Goal: Information Seeking & Learning: Learn about a topic

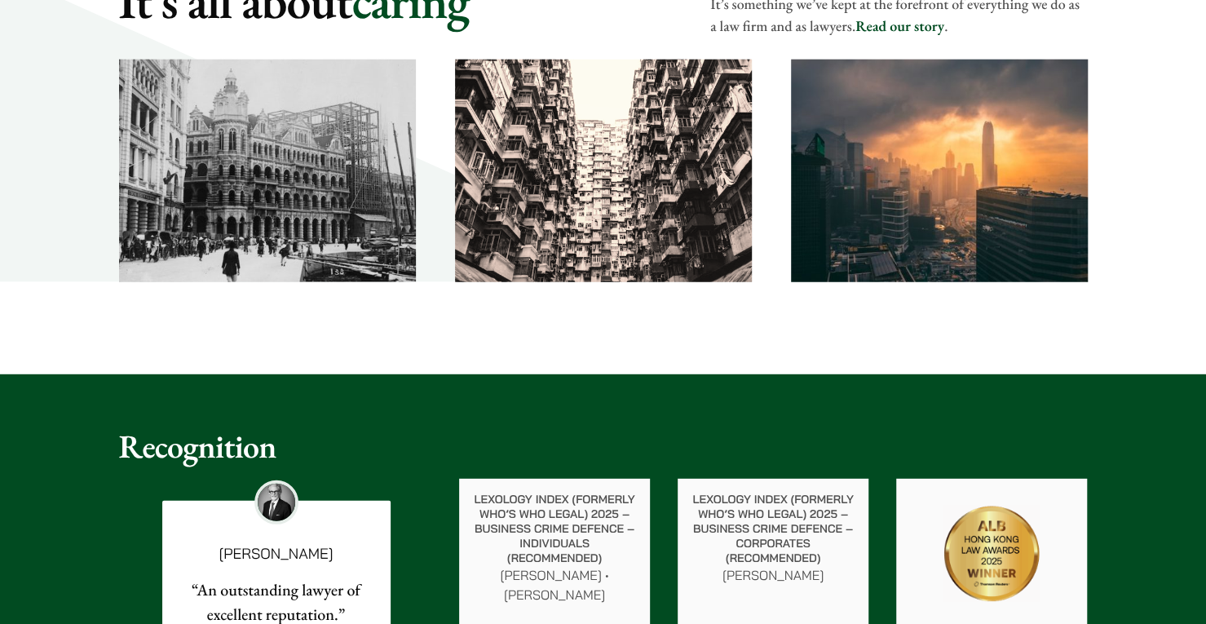
scroll to position [2461, 0]
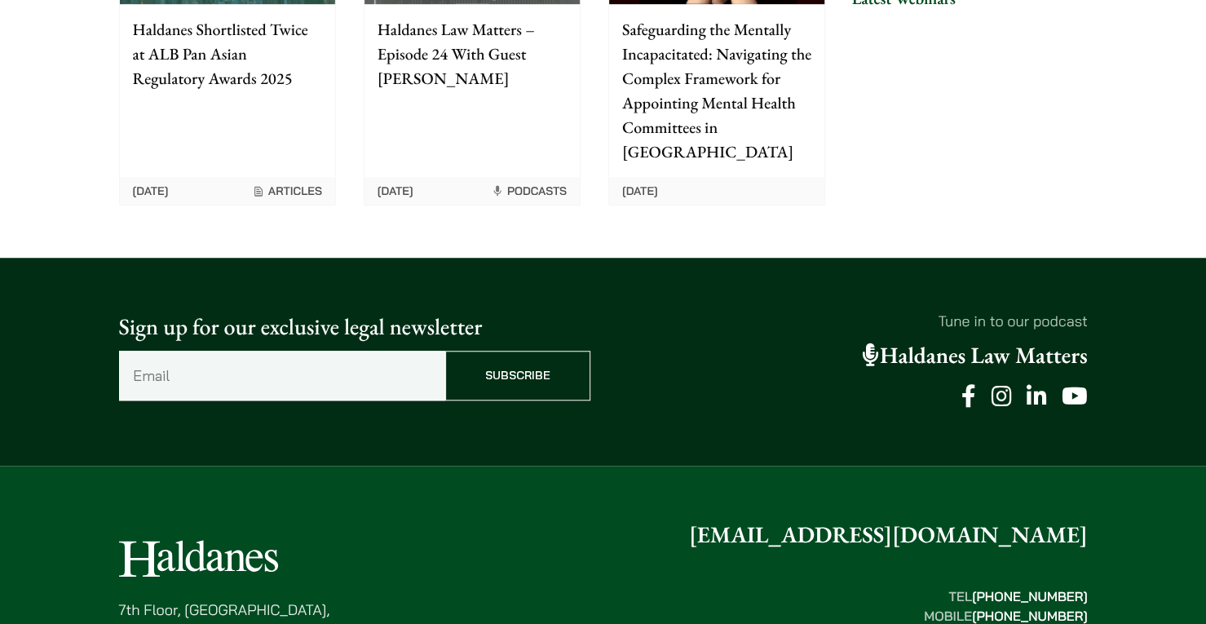
scroll to position [4309, 0]
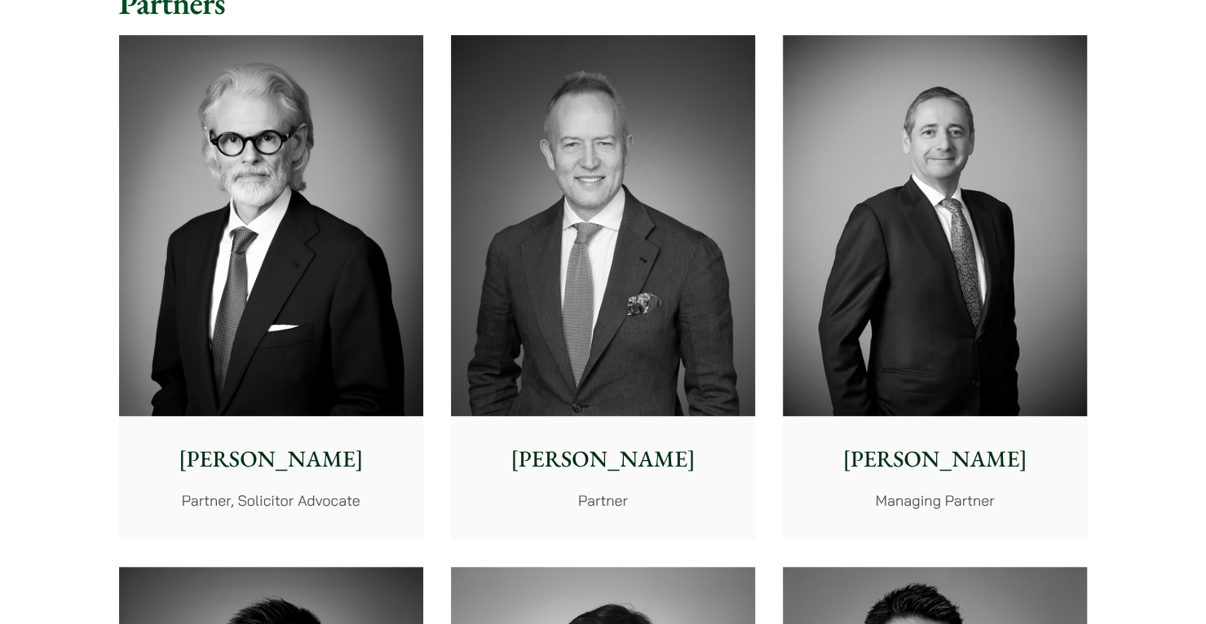
scroll to position [428, 0]
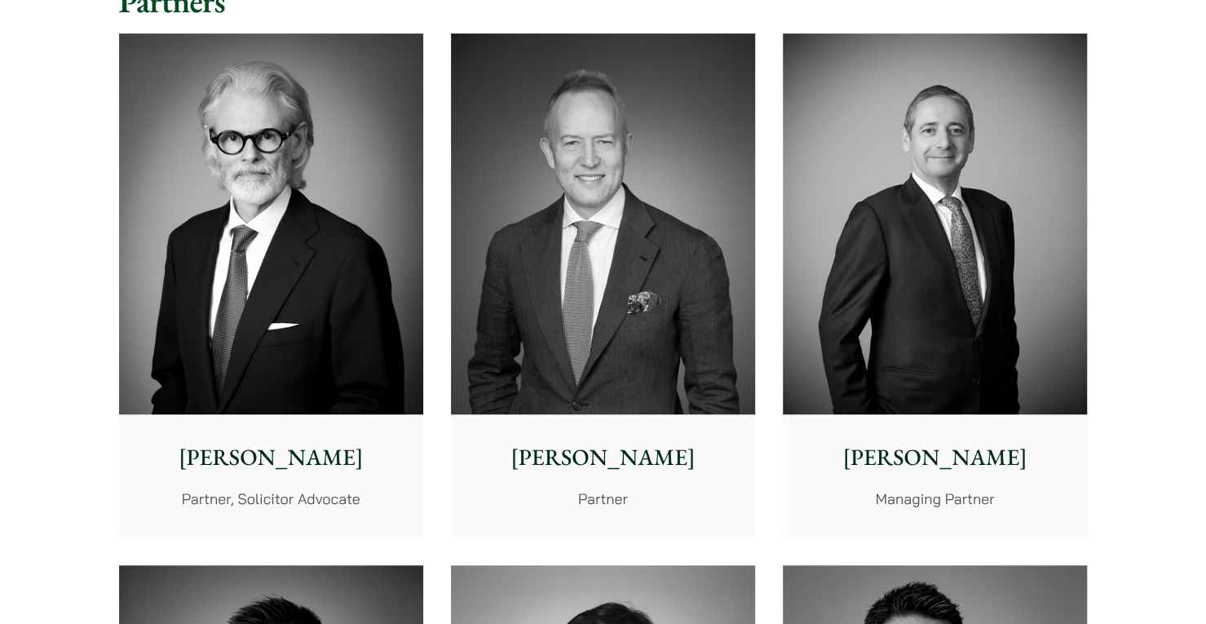
drag, startPoint x: 906, startPoint y: 454, endPoint x: 878, endPoint y: 499, distance: 52.7
click at [878, 499] on p "Managing Partner" at bounding box center [935, 499] width 278 height 22
click at [237, 240] on img at bounding box center [271, 223] width 304 height 381
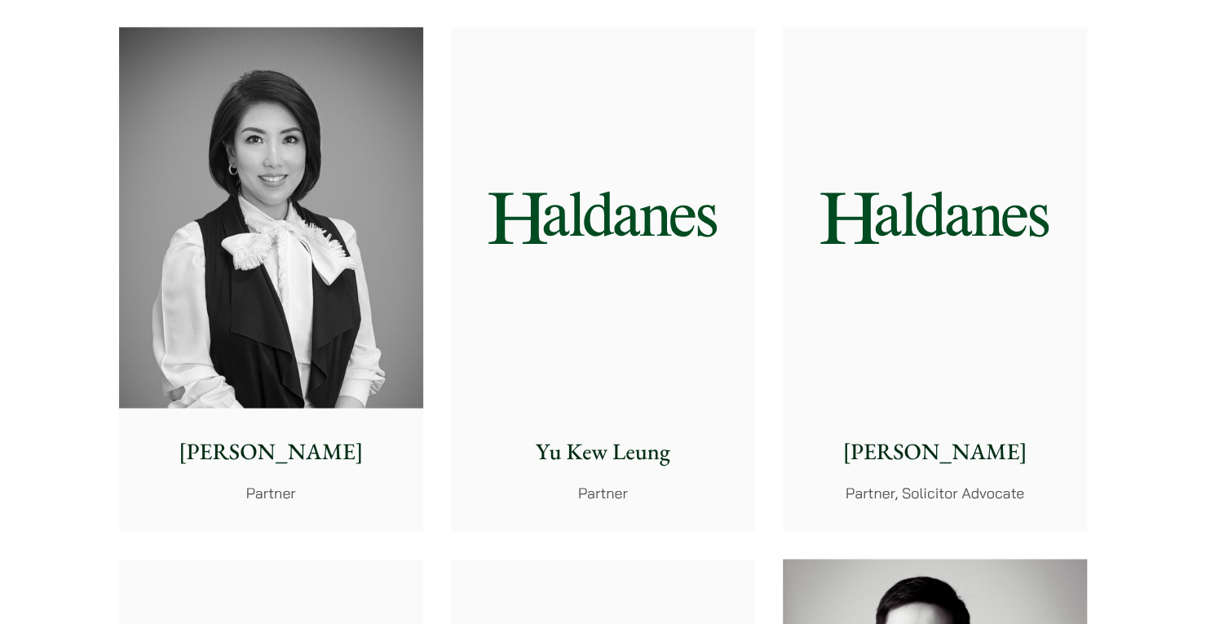
scroll to position [1492, 0]
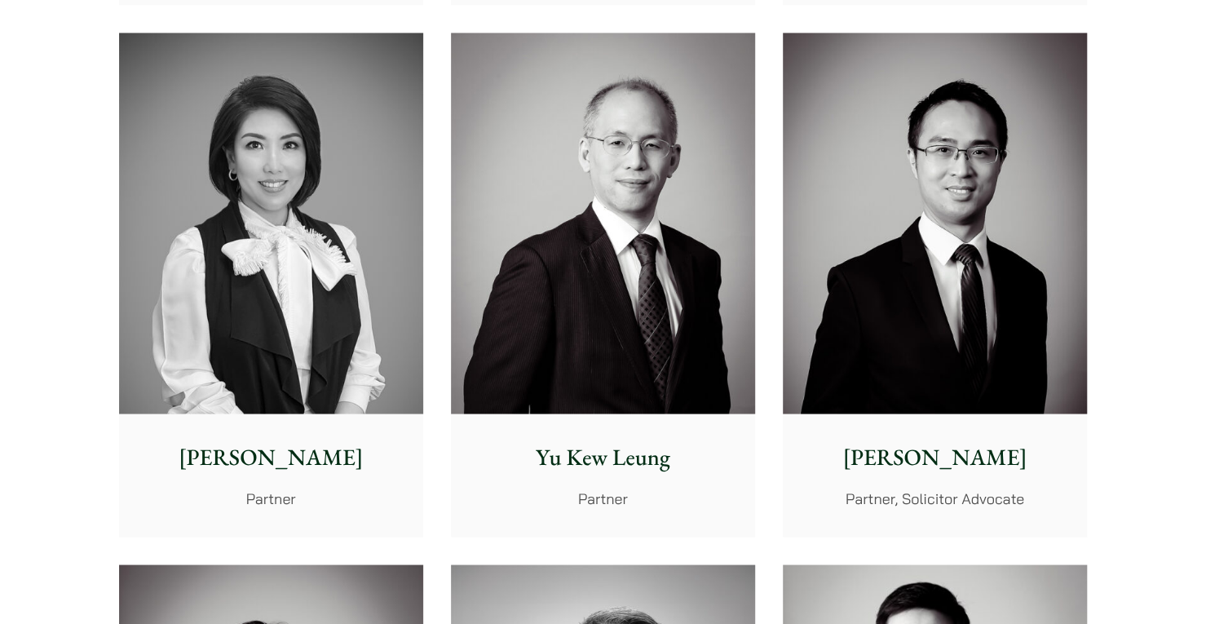
click at [272, 262] on img at bounding box center [271, 223] width 304 height 381
click at [636, 197] on img at bounding box center [603, 223] width 304 height 381
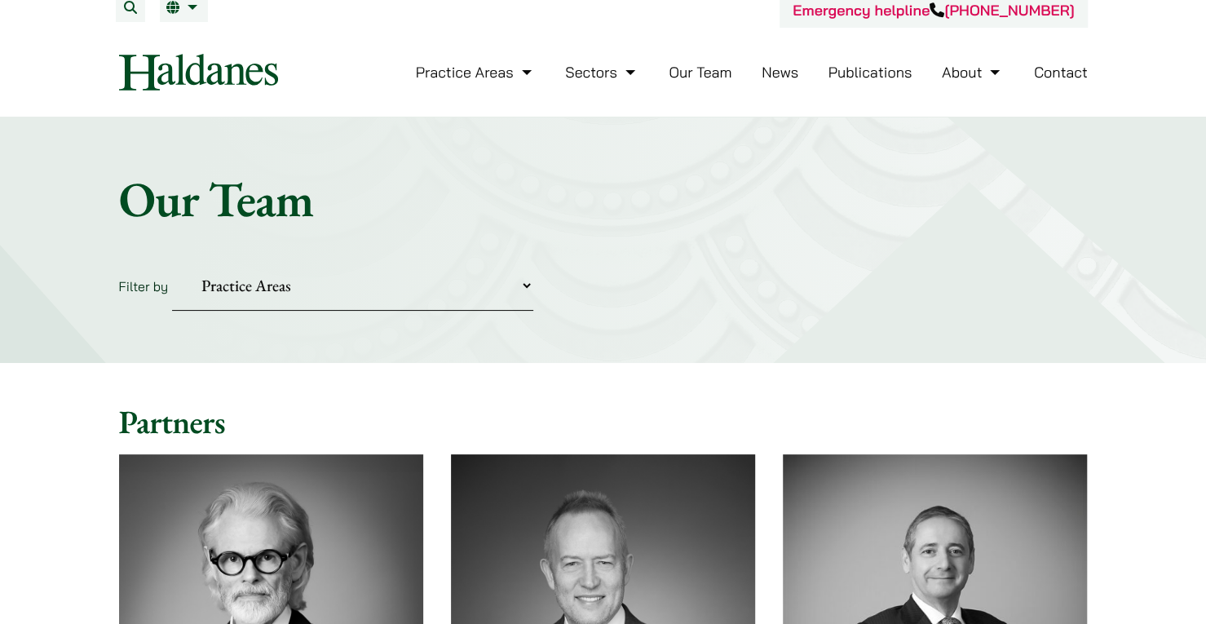
scroll to position [0, 0]
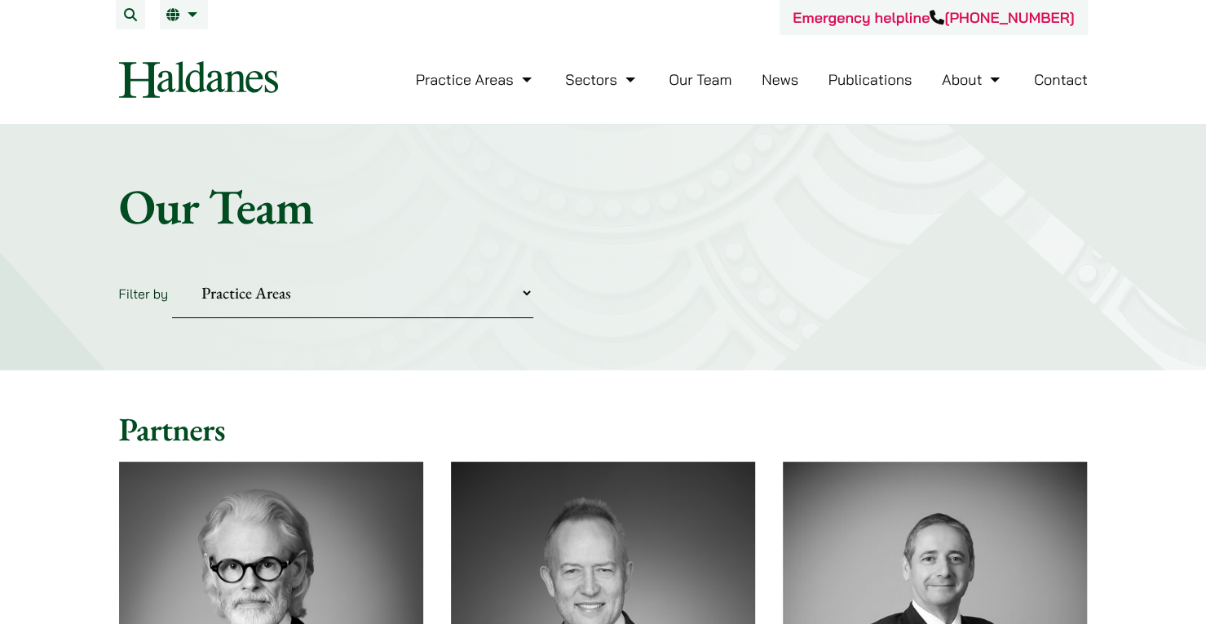
click at [526, 296] on select "Practice Areas Antitrust and Competition Civil Litigation & Dispute Resolution …" at bounding box center [352, 293] width 361 height 50
click at [633, 272] on form "Filter by Practice Areas Antitrust and Competition Civil Litigation & Dispute R…" at bounding box center [603, 293] width 969 height 50
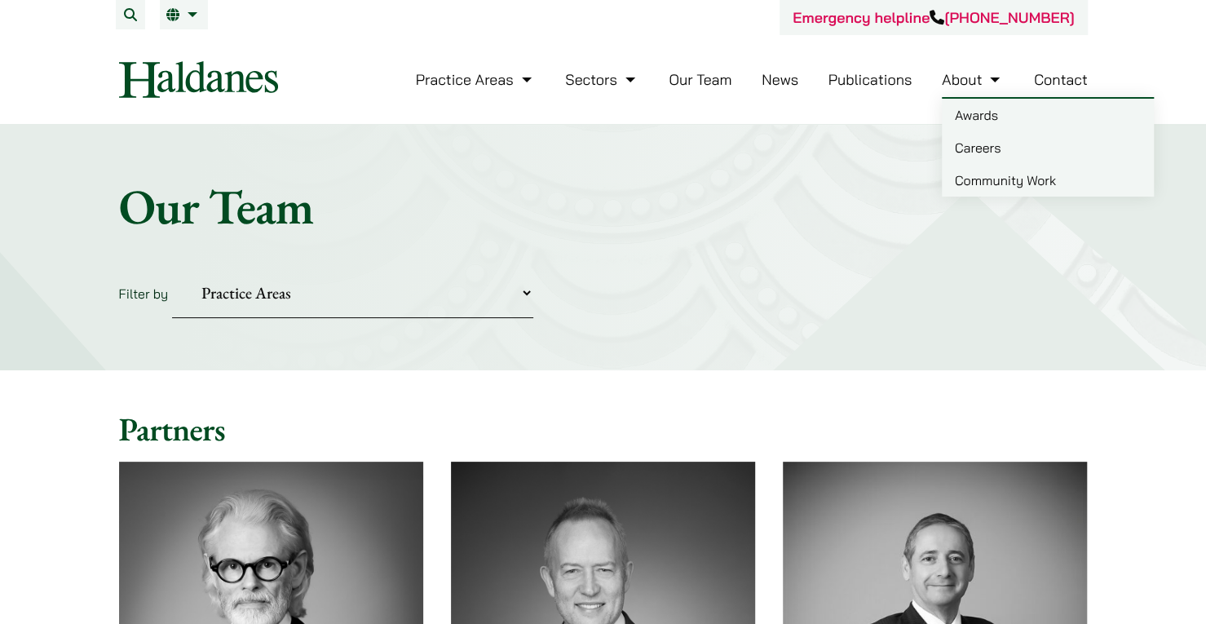
click at [970, 87] on link "About" at bounding box center [973, 79] width 62 height 19
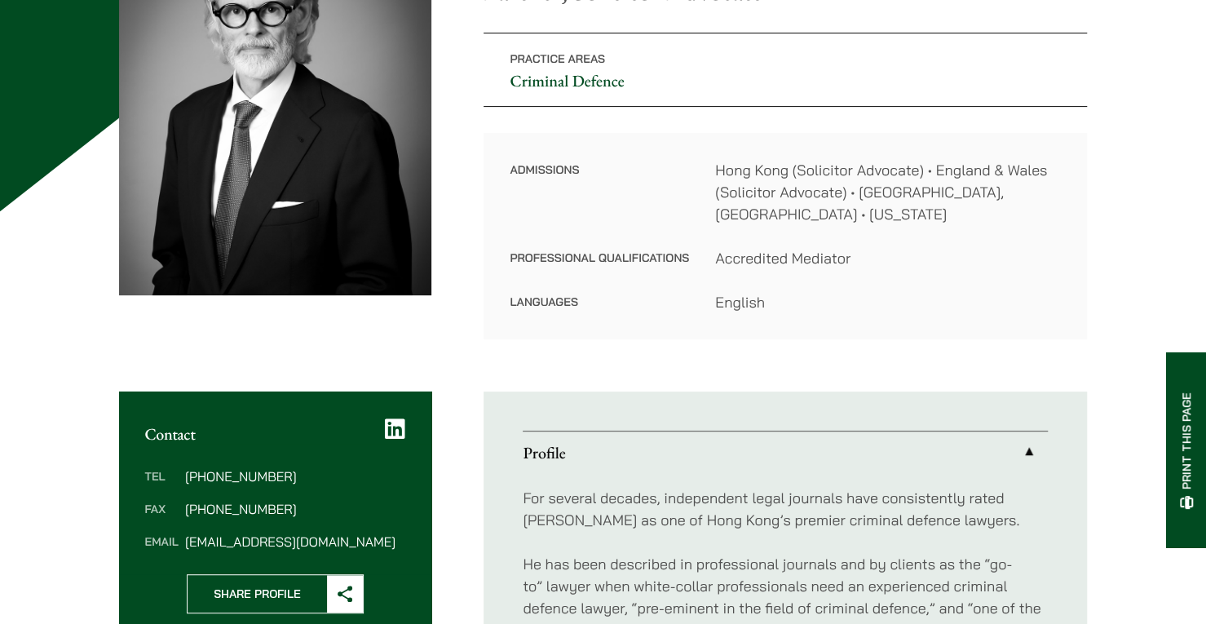
scroll to position [280, 0]
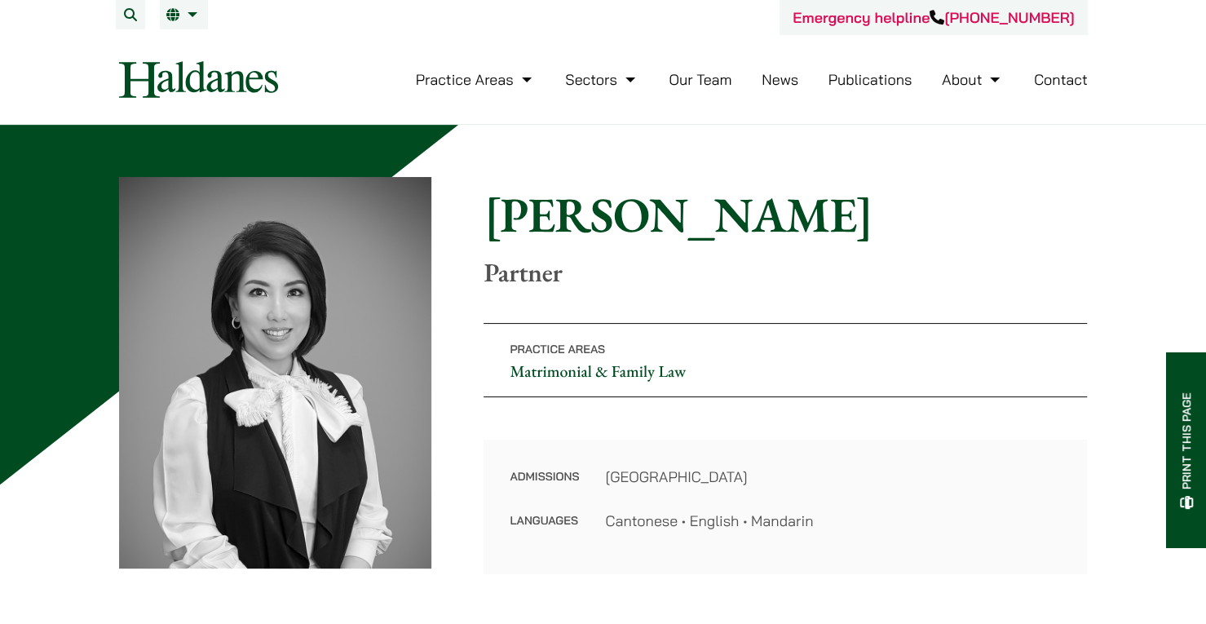
click at [272, 263] on img at bounding box center [275, 372] width 313 height 391
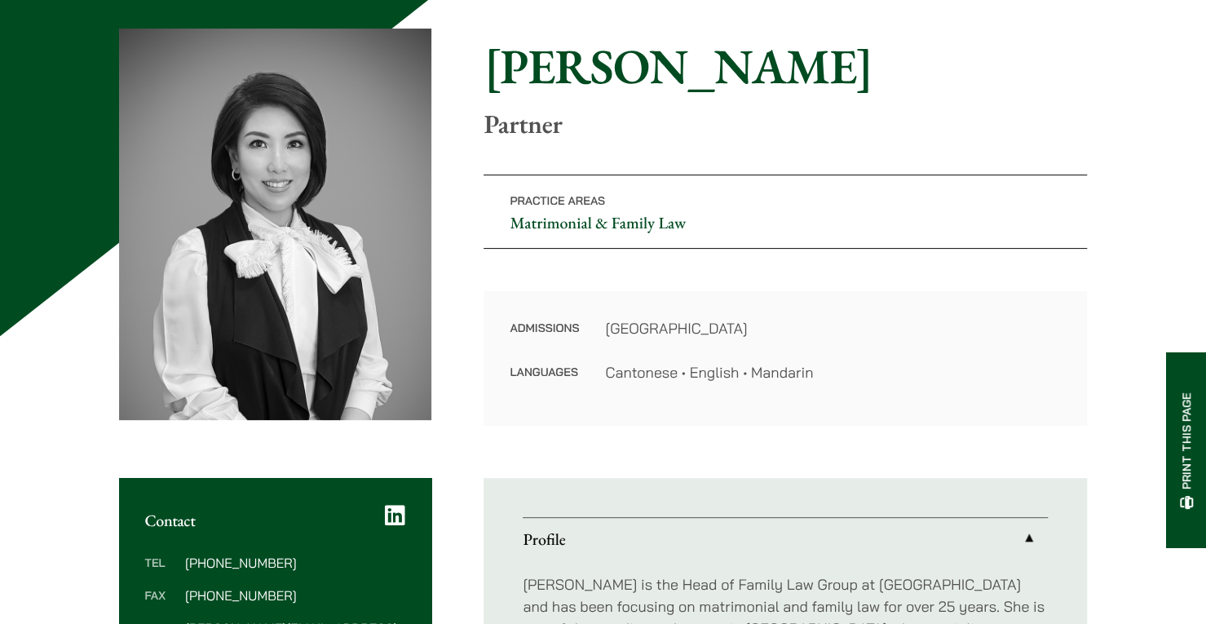
scroll to position [148, 0]
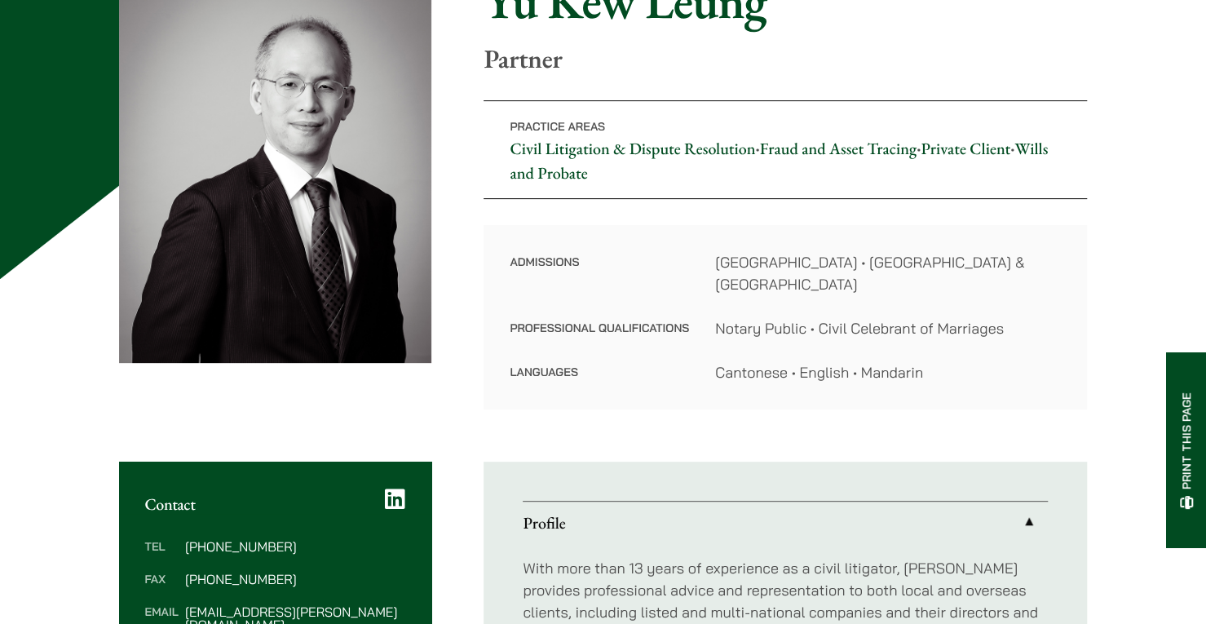
scroll to position [206, 0]
drag, startPoint x: 0, startPoint y: 0, endPoint x: 636, endPoint y: 197, distance: 665.8
click at [636, 197] on p "Practice Areas Civil Litigation & Dispute Resolution • Fraud and Asset Tracing …" at bounding box center [785, 148] width 603 height 99
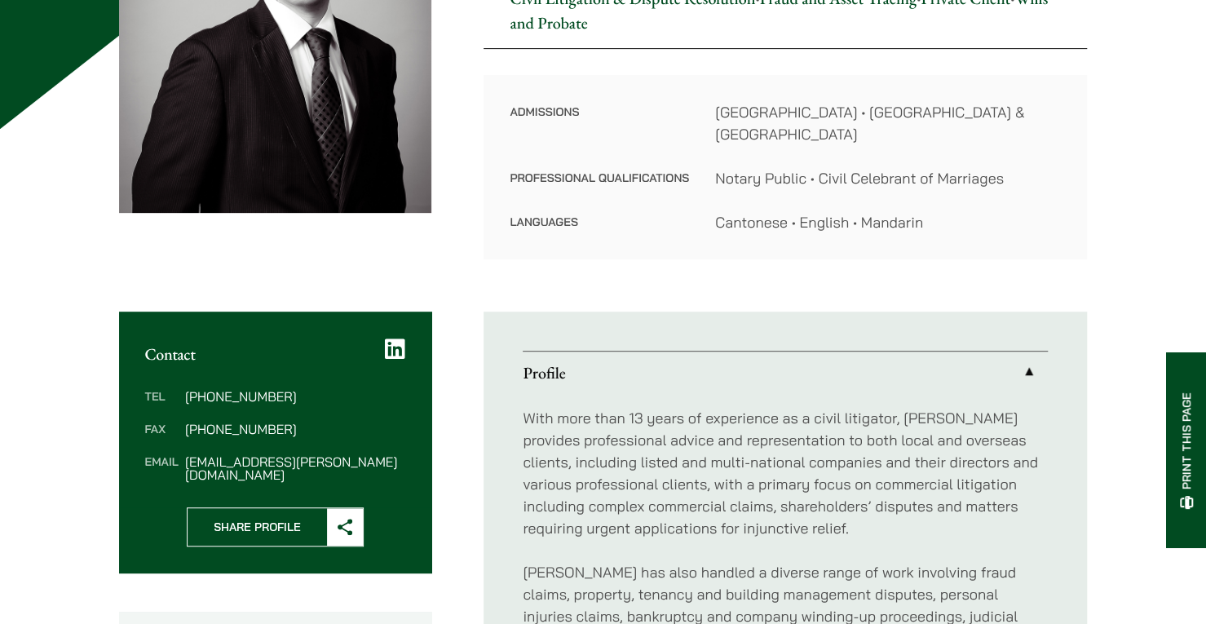
scroll to position [356, 0]
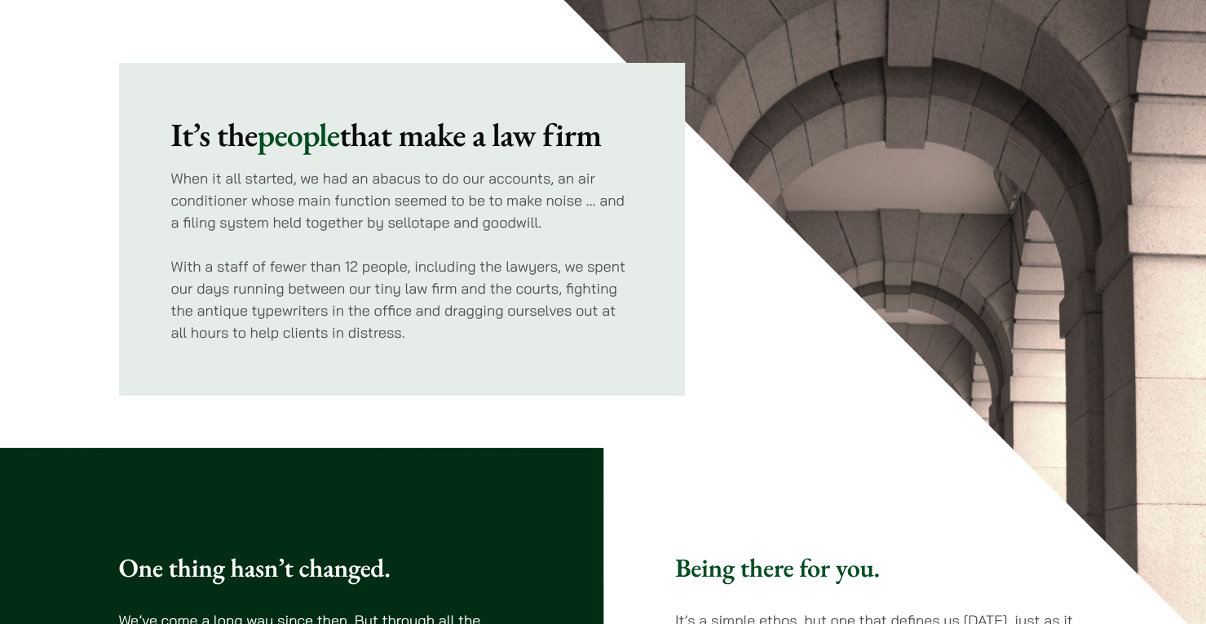
scroll to position [140, 0]
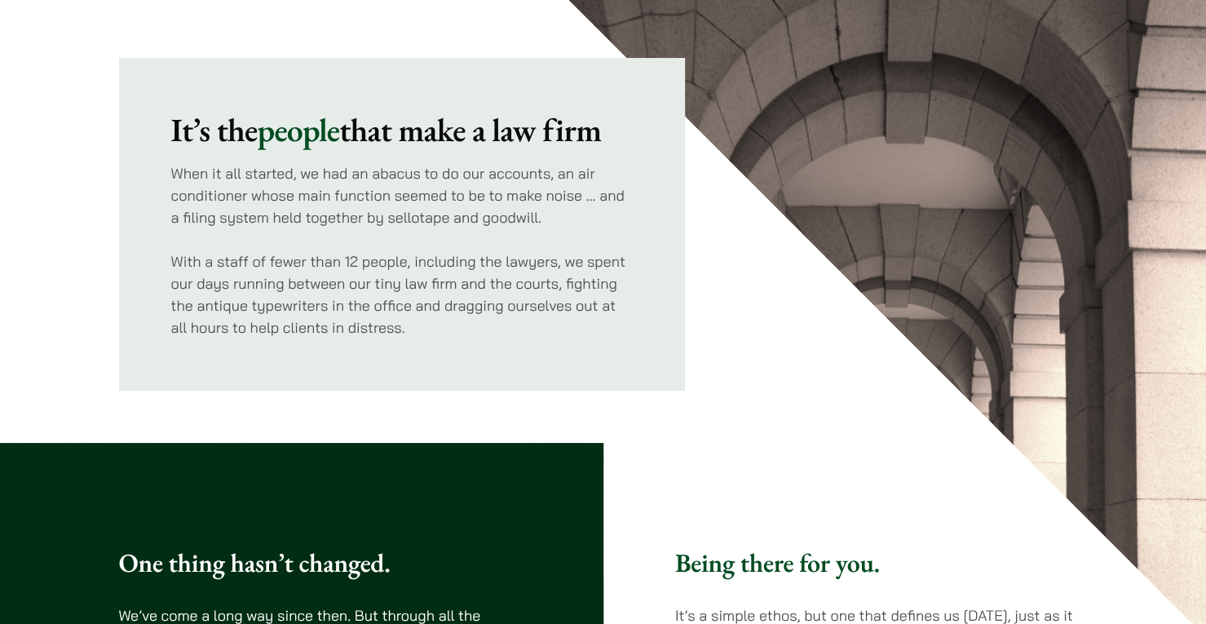
click at [826, 342] on div "It’s the people that make a law firm When it all started, we had an abacus to d…" at bounding box center [603, 188] width 969 height 406
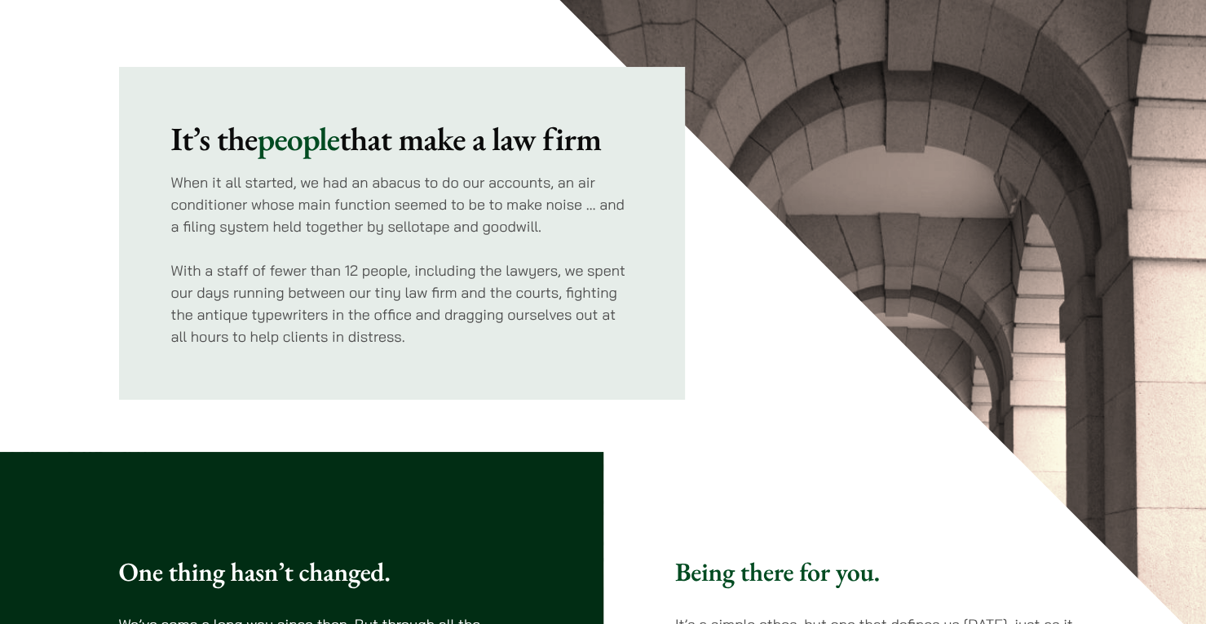
scroll to position [132, 0]
